Goal: Task Accomplishment & Management: Use online tool/utility

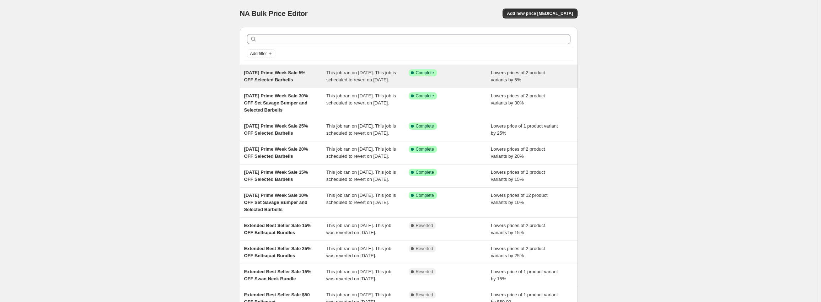
click at [324, 77] on div "[DATE] Prime Week Sale 5% OFF Selected Barbells" at bounding box center [285, 76] width 82 height 14
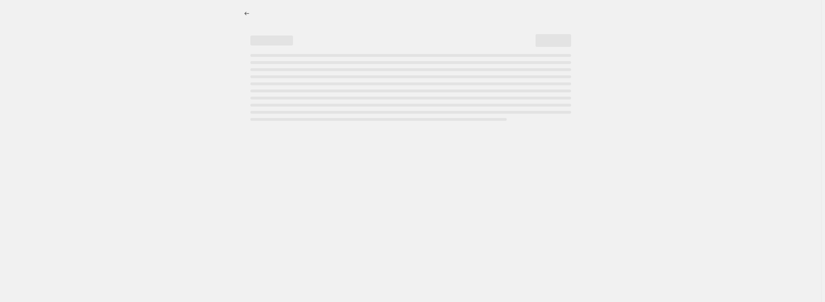
select select "percentage"
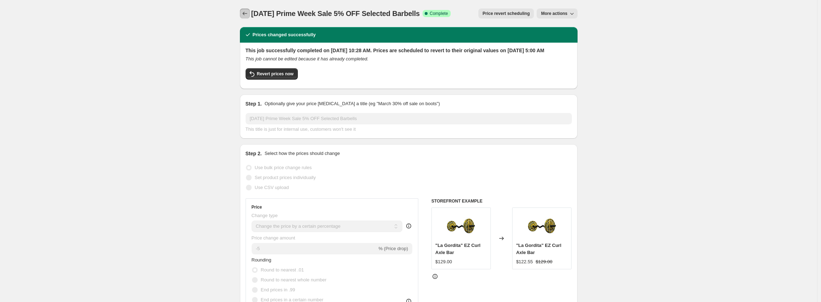
click at [244, 13] on icon "Price change jobs" at bounding box center [244, 13] width 7 height 7
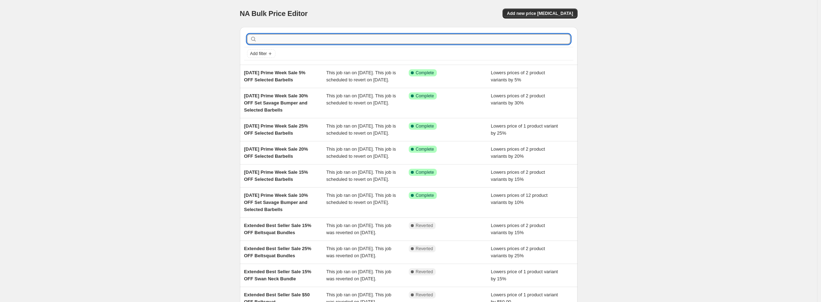
click at [295, 37] on input "text" at bounding box center [414, 39] width 312 height 10
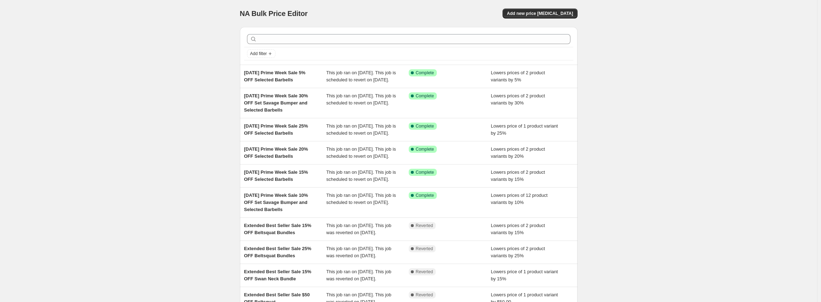
drag, startPoint x: 298, startPoint y: 80, endPoint x: 240, endPoint y: 72, distance: 58.6
click at [240, 72] on div "Add filter [DATE] Prime Week Sale 5% OFF Selected Barbells This job ran on [DAT…" at bounding box center [405, 179] width 343 height 316
copy span "[DATE] Prime Week Sale 5% OFF Selected Barbells"
click at [547, 11] on span "Add new price [MEDICAL_DATA]" at bounding box center [540, 14] width 66 height 6
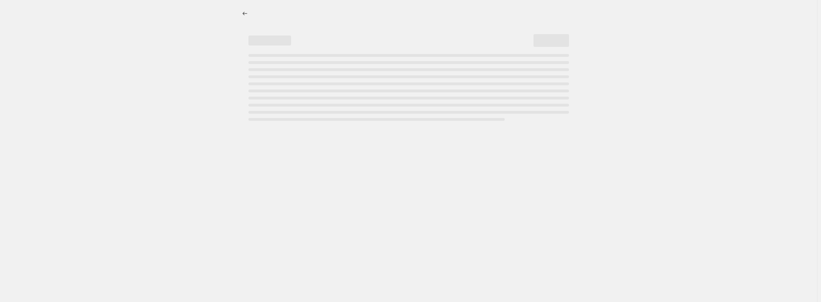
select select "percentage"
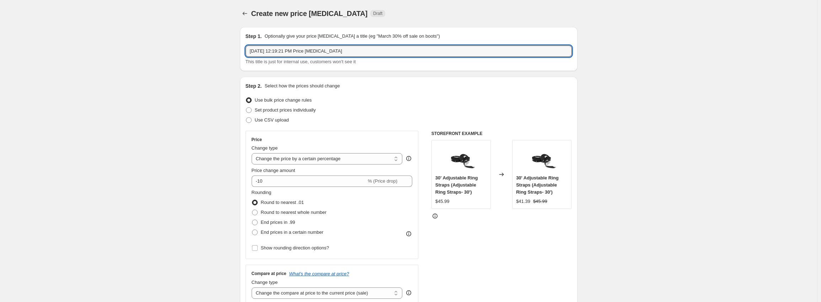
drag, startPoint x: 344, startPoint y: 50, endPoint x: 158, endPoint y: 44, distance: 186.3
paste input "Prime Week Sale 5% OFF Selected Barbells"
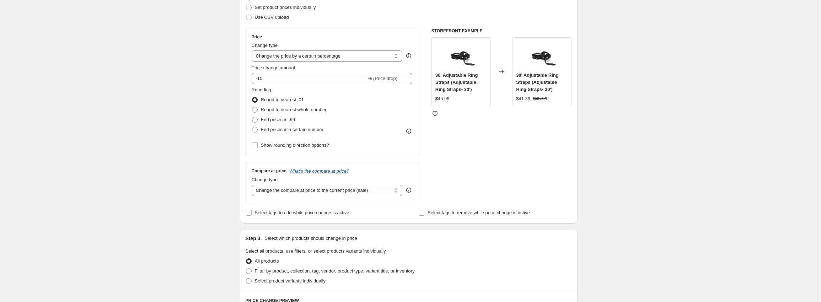
scroll to position [107, 0]
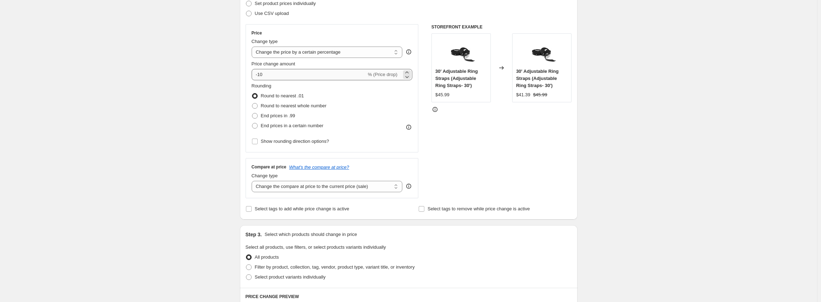
type input "[DATE] Prime Week Sale 5% OFF Selected Barbells"
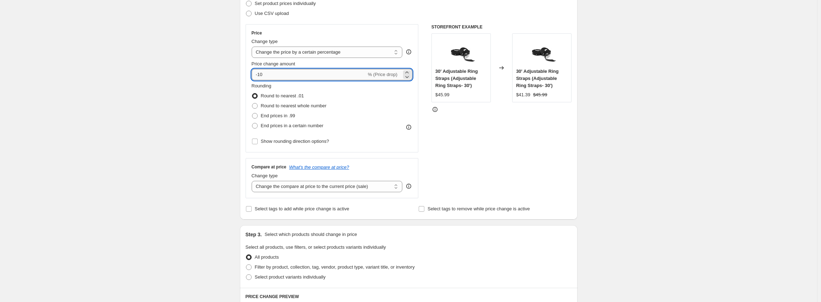
click at [274, 75] on input "-10" at bounding box center [309, 74] width 115 height 11
type input "-1"
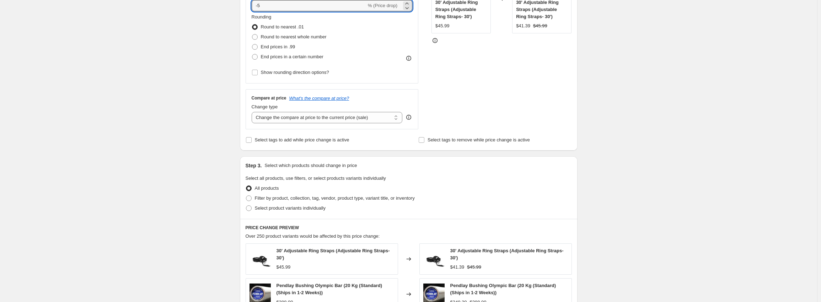
scroll to position [178, 0]
type input "-5"
click at [287, 208] on span "Select product variants individually" at bounding box center [290, 205] width 71 height 5
click at [246, 204] on input "Select product variants individually" at bounding box center [246, 203] width 0 height 0
radio input "true"
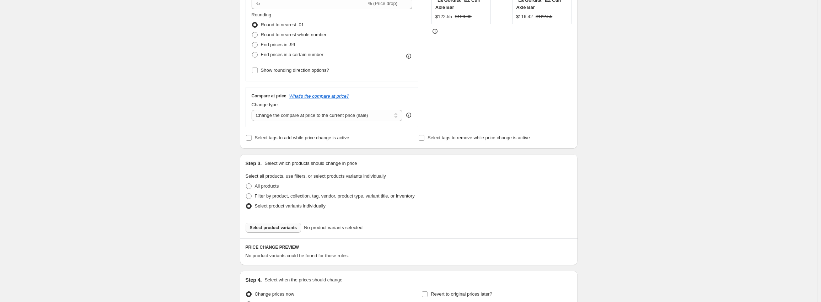
click at [292, 227] on span "Select product variants" at bounding box center [273, 228] width 47 height 6
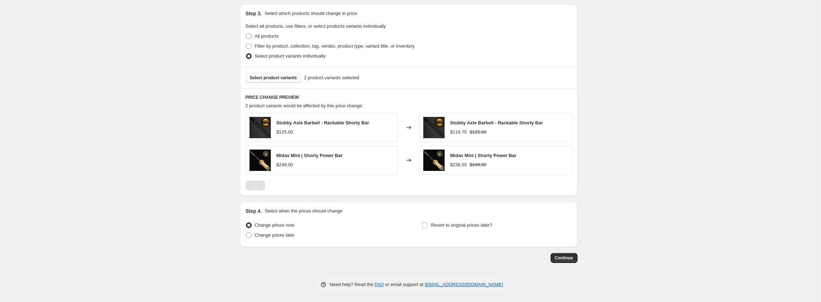
scroll to position [332, 0]
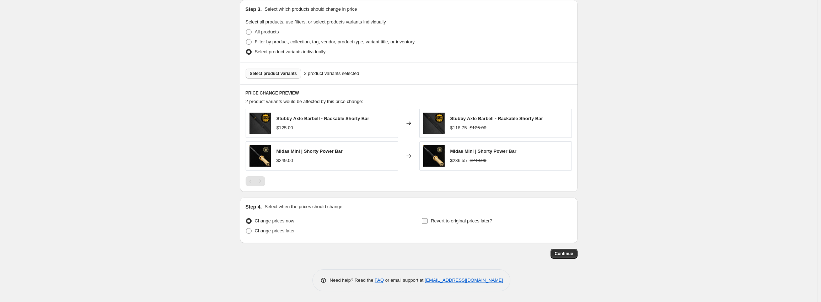
click at [431, 218] on label "Revert to original prices later?" at bounding box center [457, 221] width 71 height 10
click at [428, 218] on input "Revert to original prices later?" at bounding box center [425, 221] width 6 height 6
checkbox input "true"
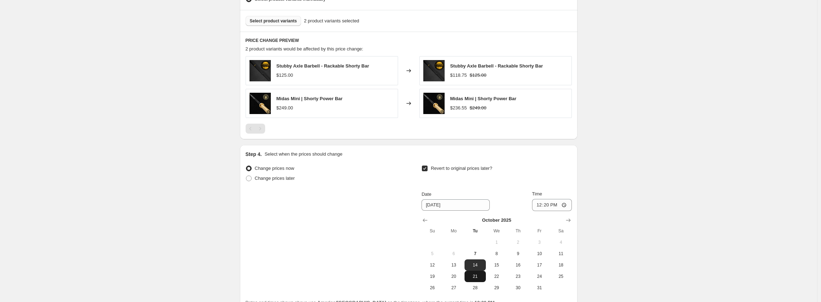
scroll to position [454, 0]
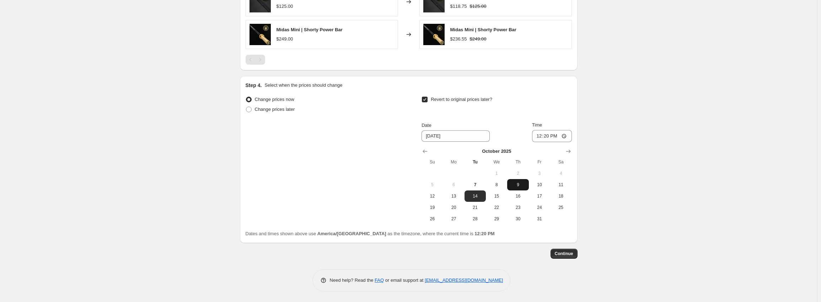
click at [523, 184] on span "9" at bounding box center [518, 185] width 16 height 6
type input "[DATE]"
click at [543, 137] on input "12:20" at bounding box center [552, 136] width 40 height 12
type input "05:00"
click at [536, 189] on button "10" at bounding box center [539, 184] width 21 height 11
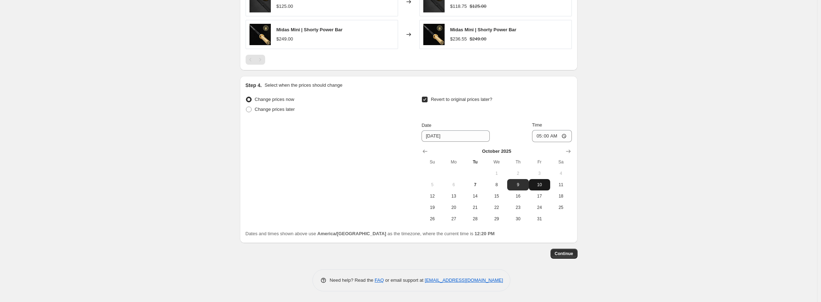
type input "[DATE]"
click at [573, 254] on span "Continue" at bounding box center [564, 254] width 18 height 6
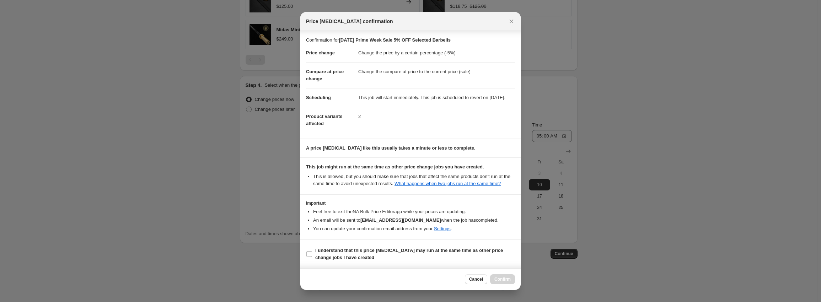
scroll to position [4, 0]
click at [380, 248] on label "I understand that this price [MEDICAL_DATA] may run at the same time as other p…" at bounding box center [410, 254] width 209 height 17
click at [312, 251] on input "I understand that this price [MEDICAL_DATA] may run at the same time as other p…" at bounding box center [309, 254] width 6 height 6
checkbox input "true"
click at [505, 281] on span "Confirm" at bounding box center [502, 280] width 16 height 6
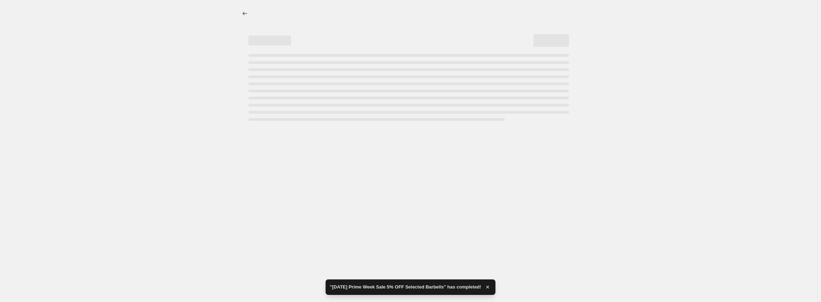
select select "percentage"
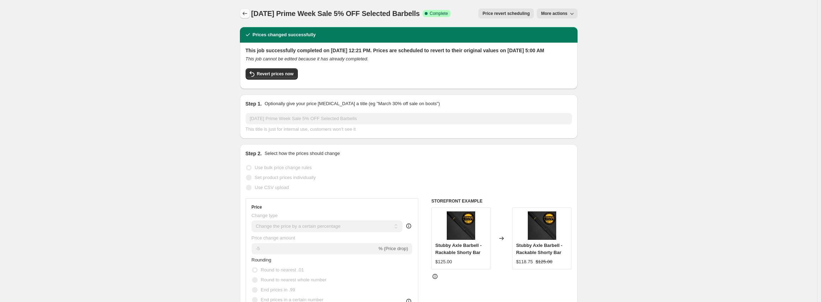
click at [247, 10] on button "Price change jobs" at bounding box center [245, 14] width 10 height 10
